Goal: Information Seeking & Learning: Learn about a topic

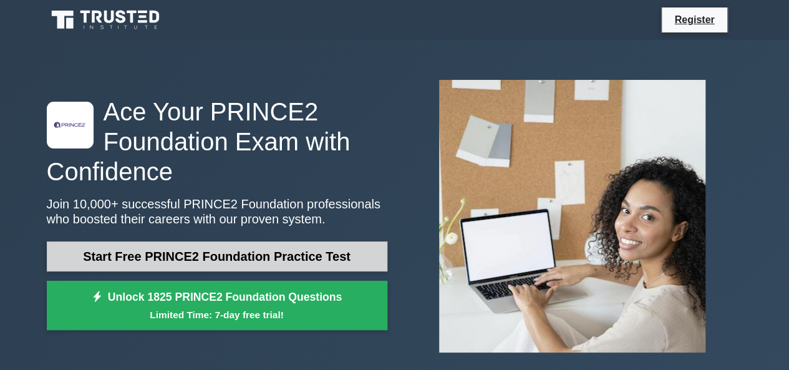
click at [243, 253] on link "Start Free PRINCE2 Foundation Practice Test" at bounding box center [217, 256] width 341 height 30
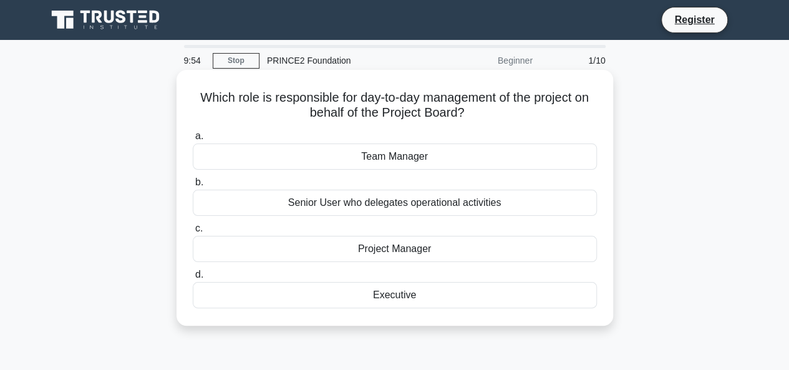
click at [407, 255] on div "Project Manager" at bounding box center [395, 249] width 404 height 26
click at [193, 233] on input "c. Project Manager" at bounding box center [193, 229] width 0 height 8
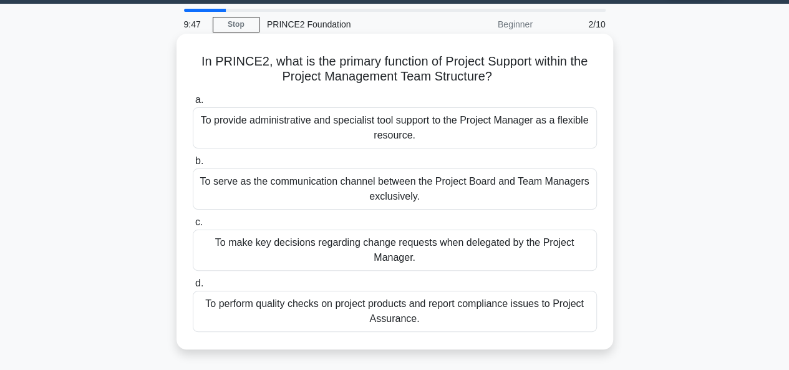
scroll to position [40, 0]
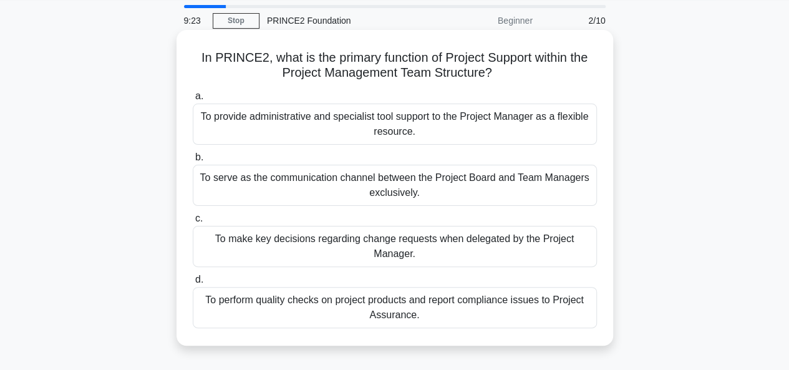
click at [337, 169] on div "To serve as the communication channel between the Project Board and Team Manage…" at bounding box center [395, 185] width 404 height 41
click at [193, 162] on input "b. To serve as the communication channel between the Project Board and Team Man…" at bounding box center [193, 157] width 0 height 8
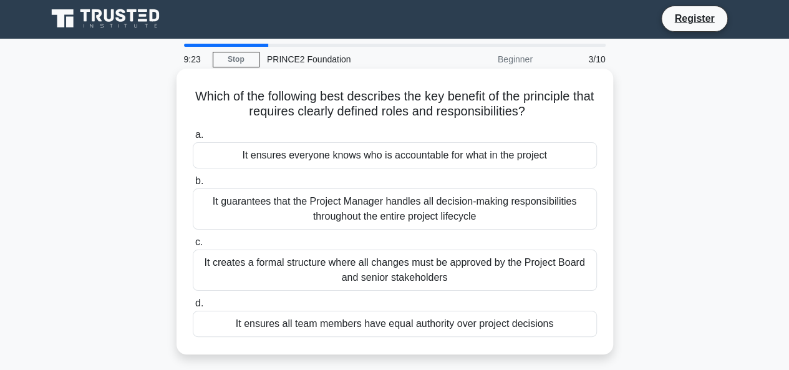
scroll to position [0, 0]
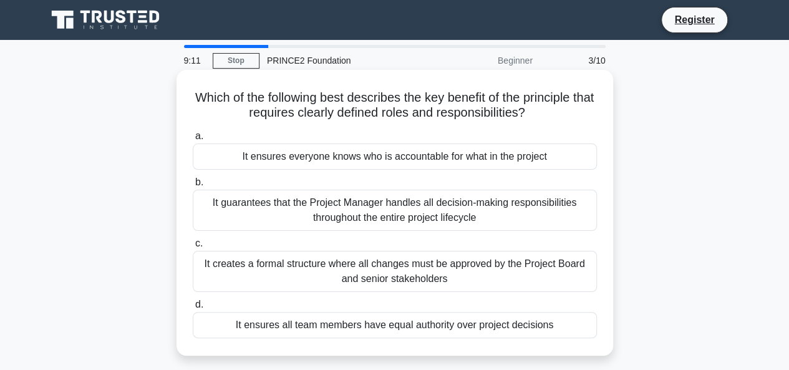
click at [477, 161] on div "It ensures everyone knows who is accountable for what in the project" at bounding box center [395, 156] width 404 height 26
click at [193, 140] on input "a. It ensures everyone knows who is accountable for what in the project" at bounding box center [193, 136] width 0 height 8
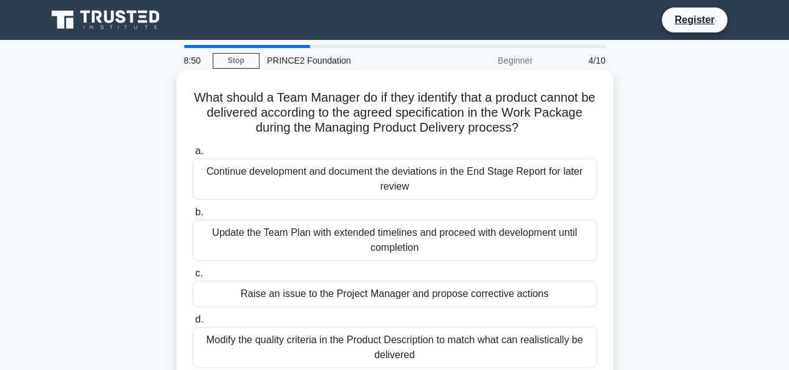
click at [432, 346] on div "Modify the quality criteria in the Product Description to match what can realis…" at bounding box center [395, 347] width 404 height 41
click at [193, 324] on input "d. Modify the quality criteria in the Product Description to match what can rea…" at bounding box center [193, 320] width 0 height 8
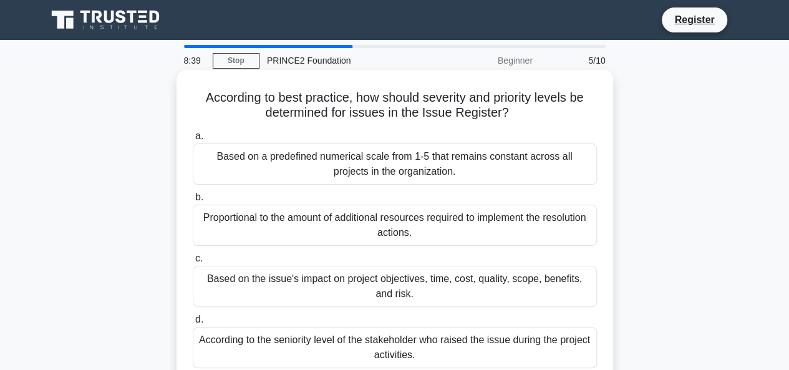
click at [392, 281] on div "Based on the issue's impact on project objectives, time, cost, quality, scope, …" at bounding box center [395, 286] width 404 height 41
click at [193, 263] on input "c. Based on the issue's impact on project objectives, time, cost, quality, scop…" at bounding box center [193, 258] width 0 height 8
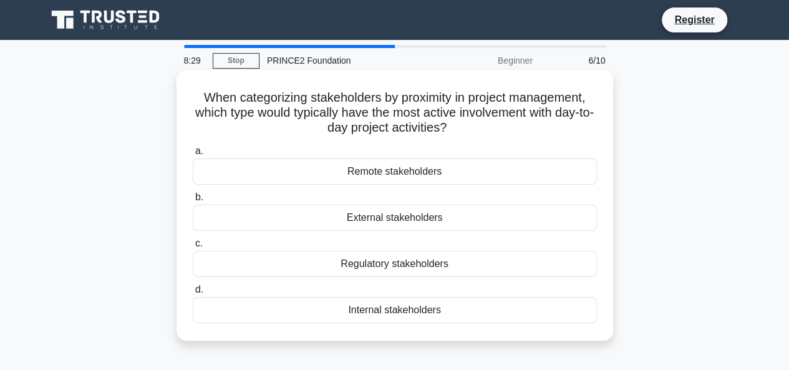
click at [429, 311] on div "Internal stakeholders" at bounding box center [395, 310] width 404 height 26
click at [193, 294] on input "d. Internal stakeholders" at bounding box center [193, 290] width 0 height 8
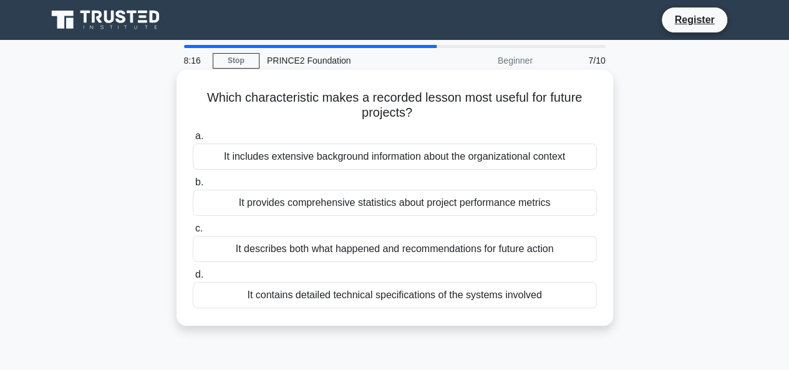
click at [418, 249] on div "It describes both what happened and recommendations for future action" at bounding box center [395, 249] width 404 height 26
click at [193, 233] on input "c. It describes both what happened and recommendations for future action" at bounding box center [193, 229] width 0 height 8
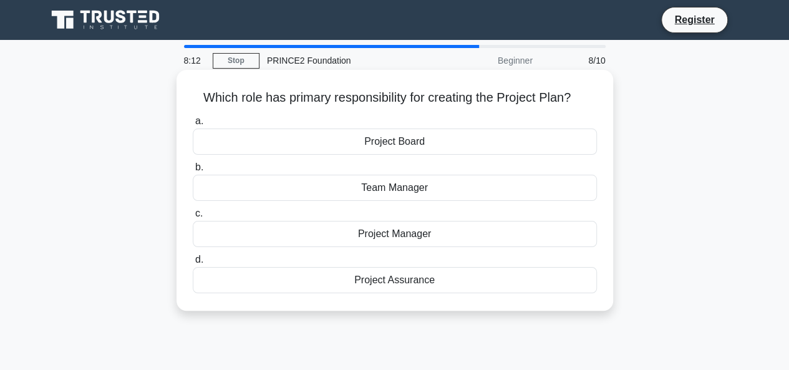
click at [410, 233] on div "Project Manager" at bounding box center [395, 234] width 404 height 26
click at [193, 218] on input "c. Project Manager" at bounding box center [193, 214] width 0 height 8
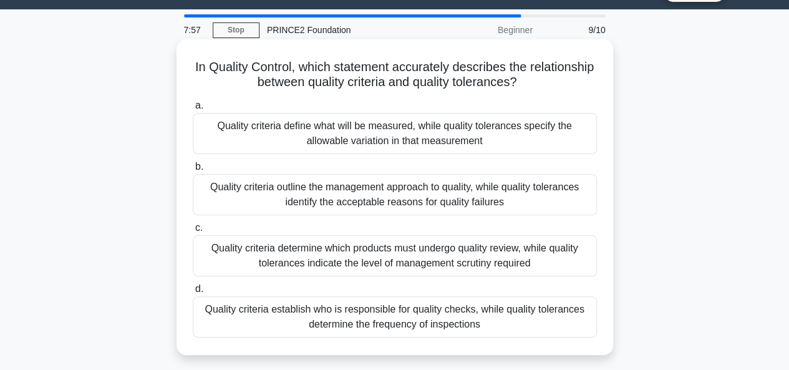
scroll to position [31, 0]
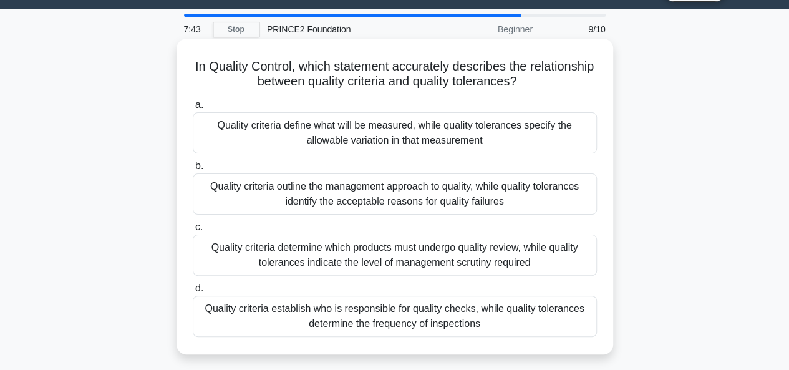
click at [348, 129] on div "Quality criteria define what will be measured, while quality tolerances specify…" at bounding box center [395, 132] width 404 height 41
click at [193, 109] on input "a. Quality criteria define what will be measured, while quality tolerances spec…" at bounding box center [193, 105] width 0 height 8
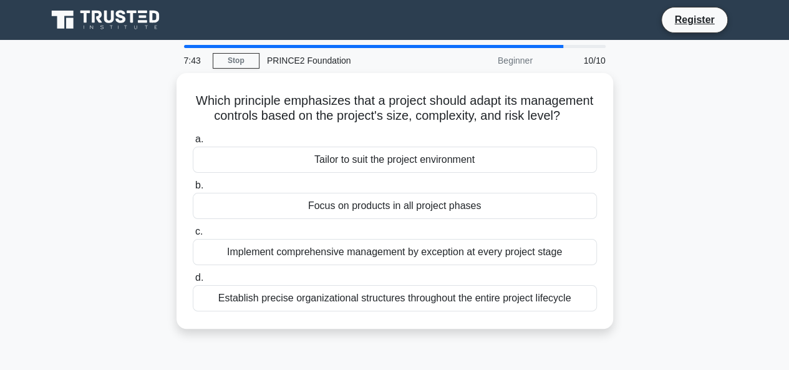
scroll to position [0, 0]
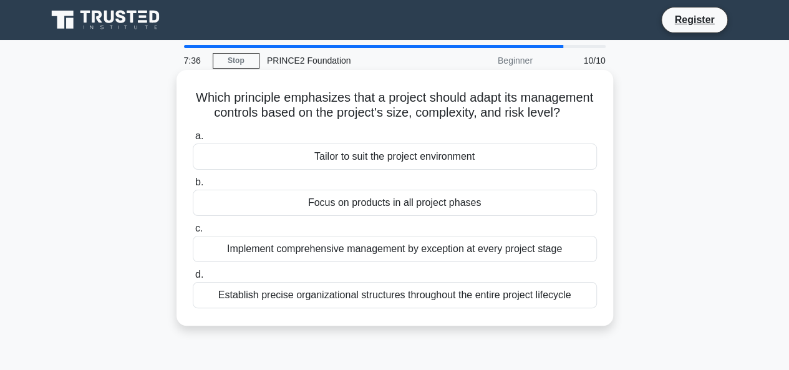
click at [357, 170] on div "Tailor to suit the project environment" at bounding box center [395, 156] width 404 height 26
click at [193, 140] on input "a. Tailor to suit the project environment" at bounding box center [193, 136] width 0 height 8
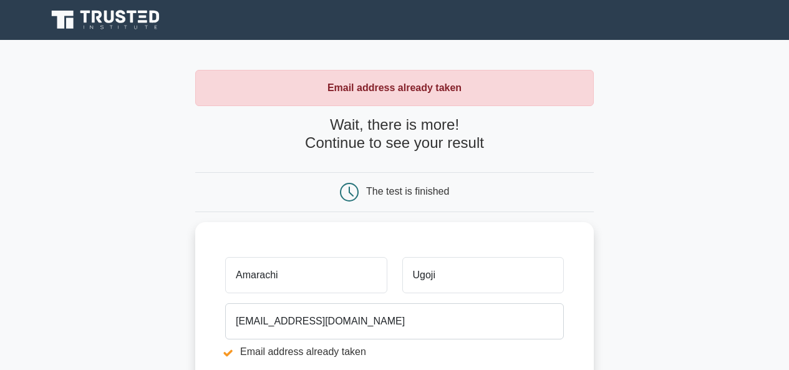
scroll to position [207, 0]
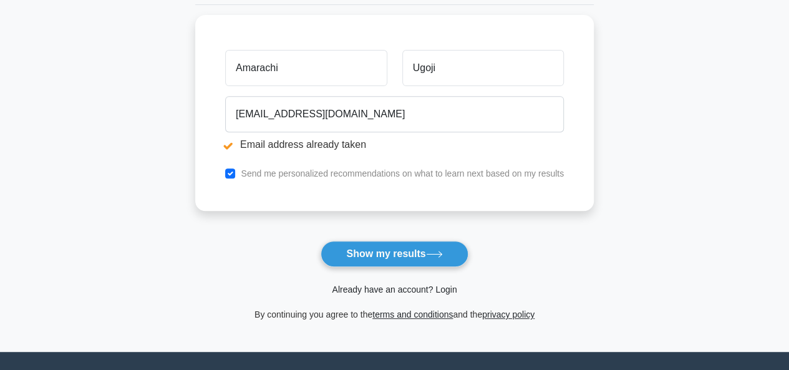
click at [423, 286] on link "Already have an account? Login" at bounding box center [394, 289] width 125 height 10
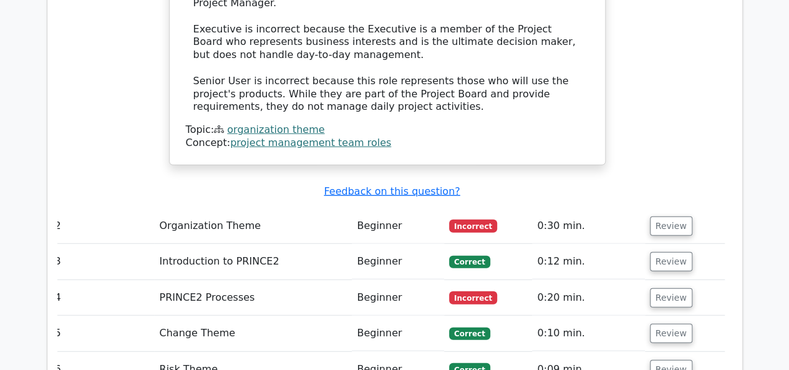
scroll to position [1528, 0]
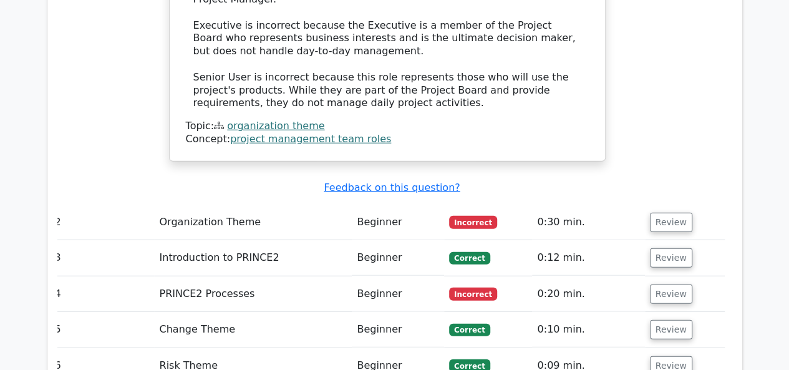
click at [216, 205] on td "Organization Theme" at bounding box center [253, 223] width 198 height 36
click at [211, 205] on td "Organization Theme" at bounding box center [253, 223] width 198 height 36
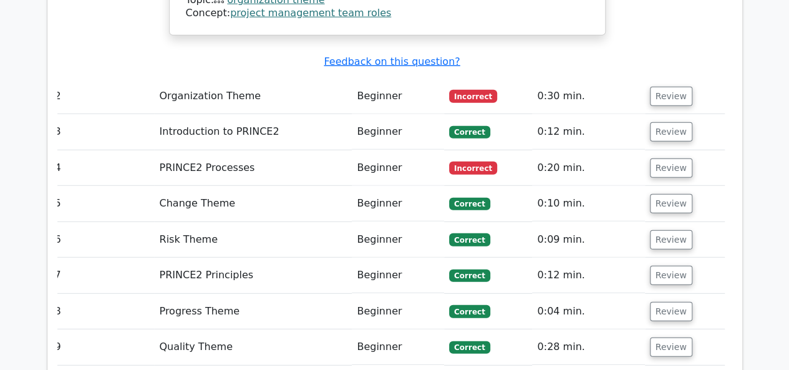
scroll to position [1622, 0]
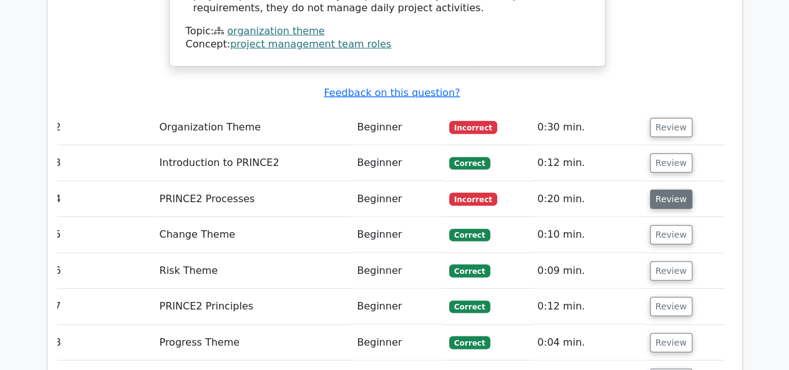
click at [655, 190] on button "Review" at bounding box center [671, 199] width 42 height 19
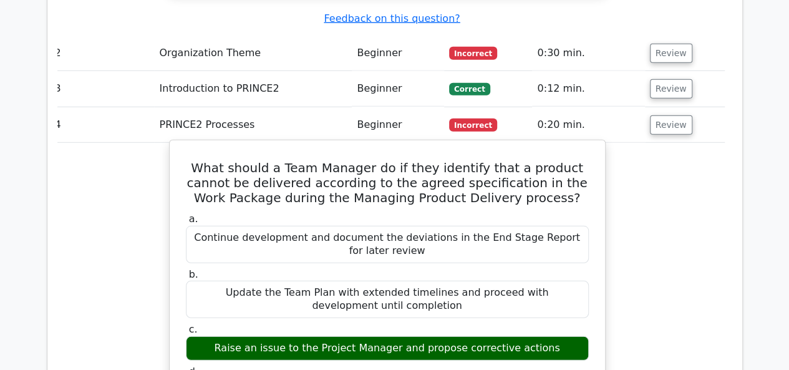
scroll to position [1613, 0]
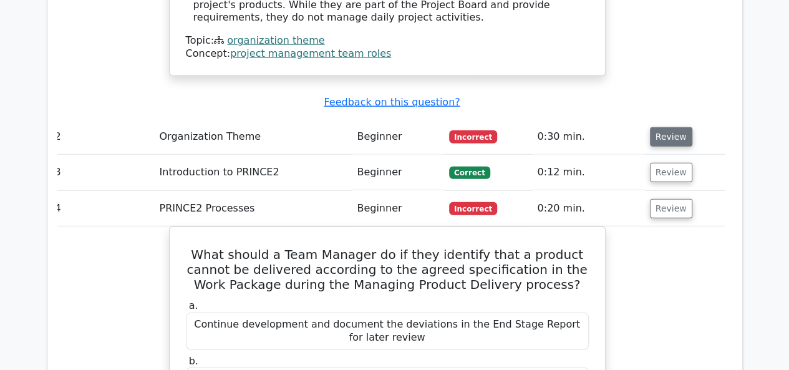
click at [672, 127] on button "Review" at bounding box center [671, 136] width 42 height 19
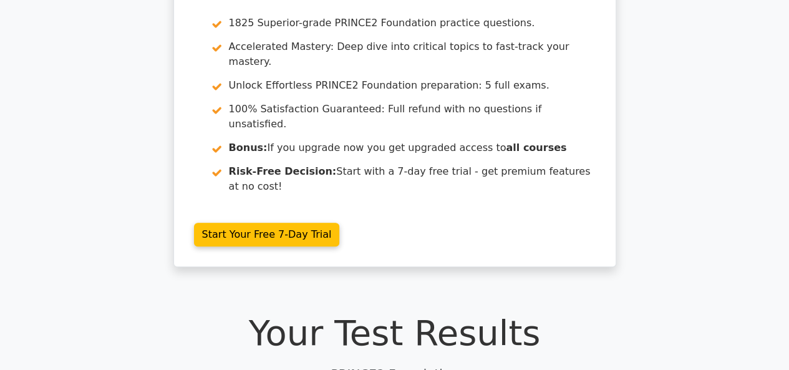
scroll to position [0, 0]
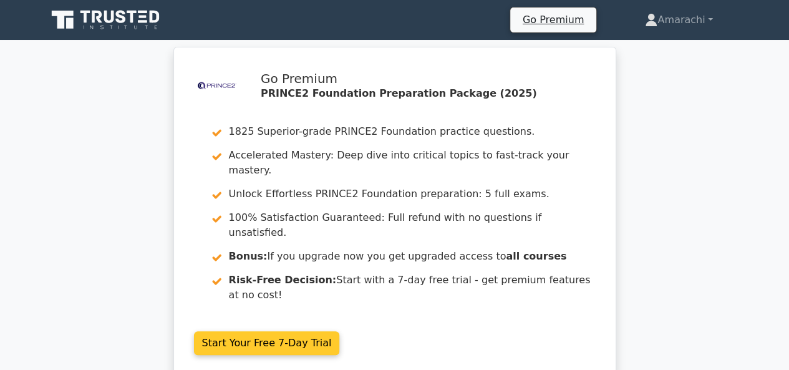
click at [294, 331] on link "Start Your Free 7-Day Trial" at bounding box center [267, 343] width 146 height 24
